Goal: Find specific page/section: Find specific page/section

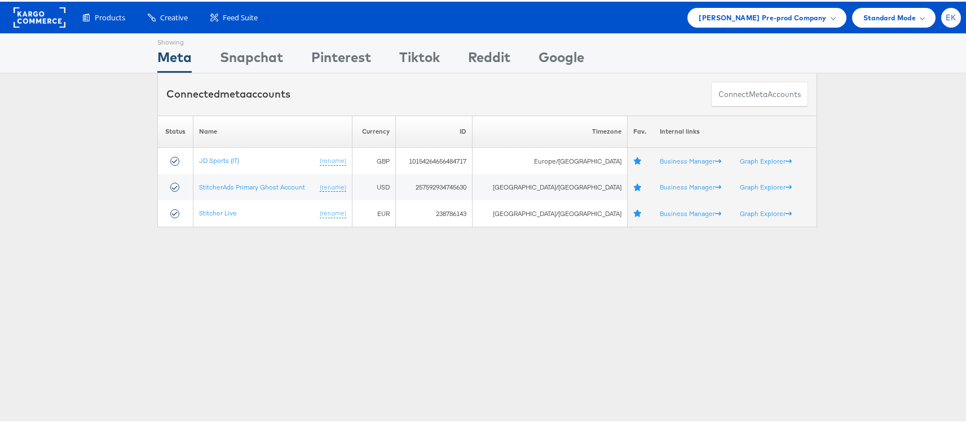
click at [941, 17] on div "EK" at bounding box center [951, 16] width 20 height 20
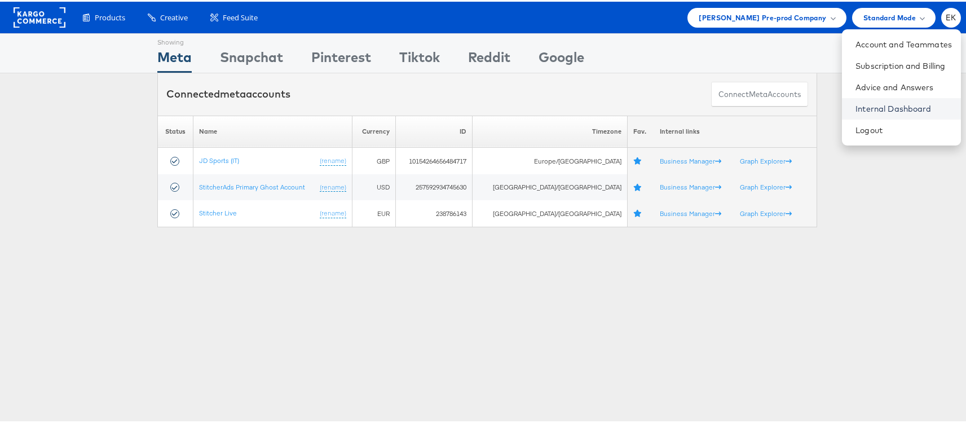
click at [858, 105] on link "Internal Dashboard" at bounding box center [903, 106] width 96 height 11
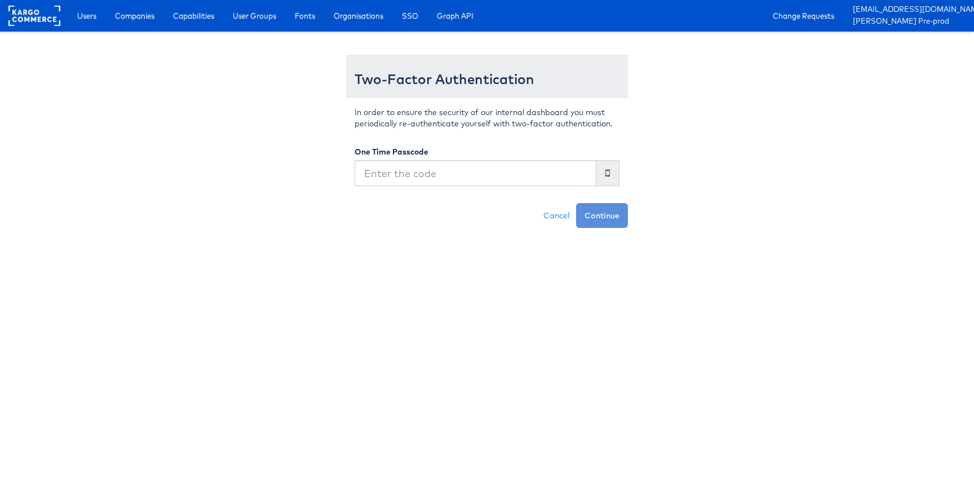
click at [457, 178] on input "text" at bounding box center [476, 173] width 242 height 26
type input "190296"
click at [576, 203] on button "Continue" at bounding box center [602, 215] width 52 height 25
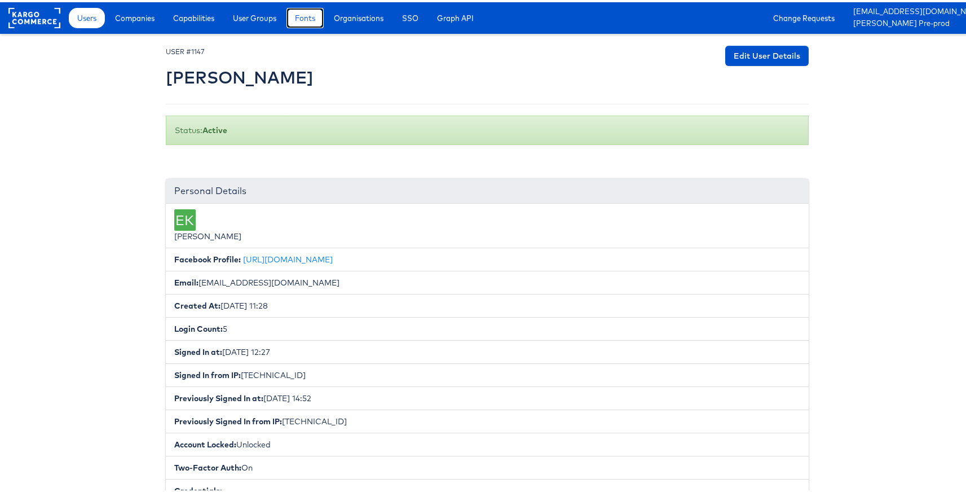
click at [311, 15] on span "Fonts" at bounding box center [305, 15] width 20 height 11
